Goal: Task Accomplishment & Management: Manage account settings

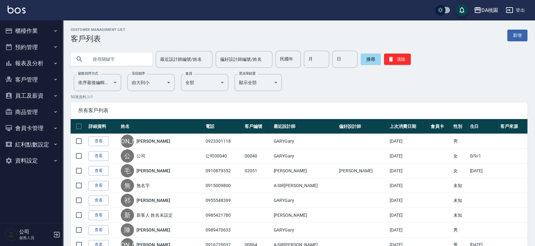
click at [33, 31] on button "櫃檯作業" at bounding box center [32, 31] width 58 height 16
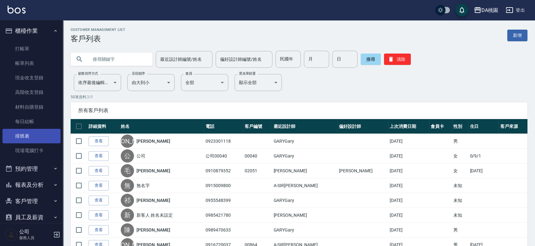
click at [25, 134] on link "排班表" at bounding box center [32, 136] width 58 height 15
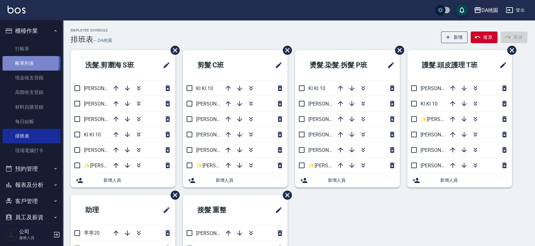
click at [20, 62] on link "帳單列表" at bounding box center [32, 63] width 58 height 15
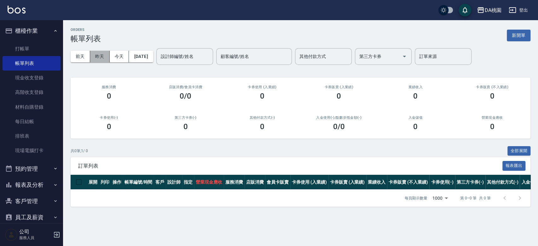
click at [98, 55] on button "昨天" at bounding box center [100, 57] width 20 height 12
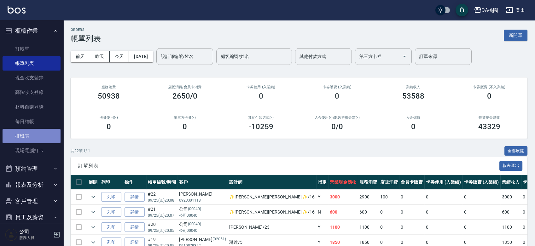
click at [37, 138] on link "排班表" at bounding box center [32, 136] width 58 height 15
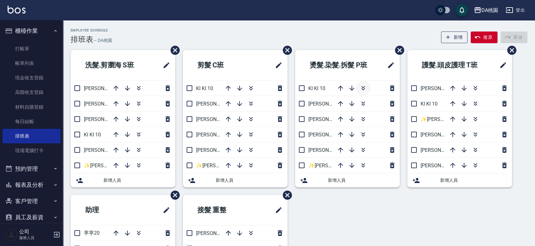
click at [365, 86] on icon "button" at bounding box center [364, 89] width 8 height 8
click at [23, 61] on link "帳單列表" at bounding box center [32, 63] width 58 height 15
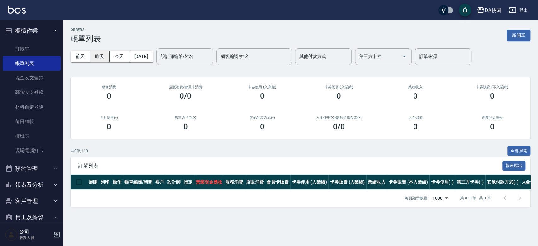
click at [100, 55] on button "昨天" at bounding box center [100, 57] width 20 height 12
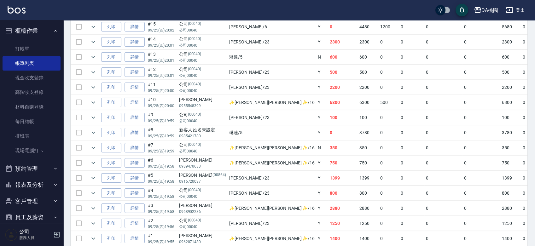
scroll to position [305, 0]
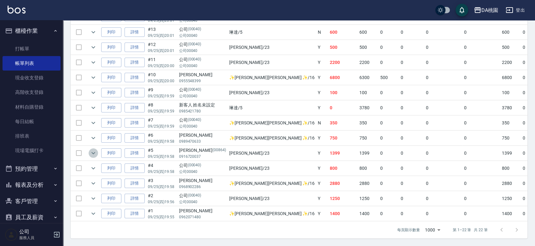
click at [96, 149] on icon "expand row" at bounding box center [94, 153] width 8 height 8
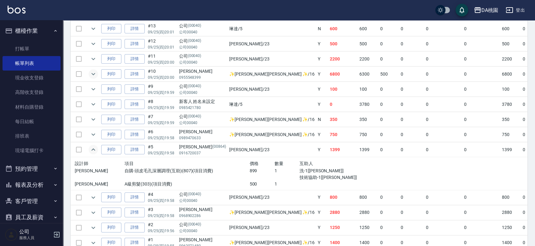
click at [94, 72] on icon "expand row" at bounding box center [94, 74] width 8 height 8
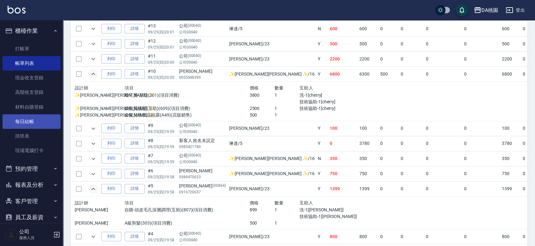
click at [40, 121] on link "每日結帳" at bounding box center [32, 121] width 58 height 15
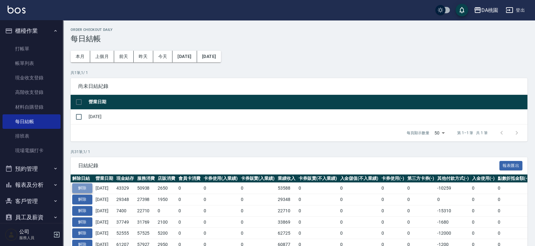
click at [78, 186] on button "解除" at bounding box center [82, 189] width 20 height 10
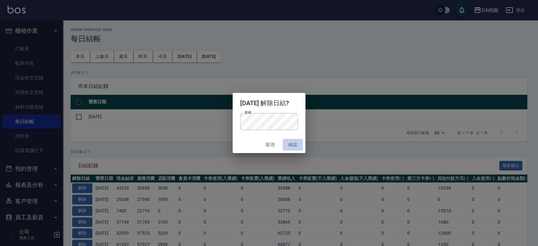
click at [290, 145] on button "確認" at bounding box center [293, 145] width 20 height 12
